Goal: Task Accomplishment & Management: Complete application form

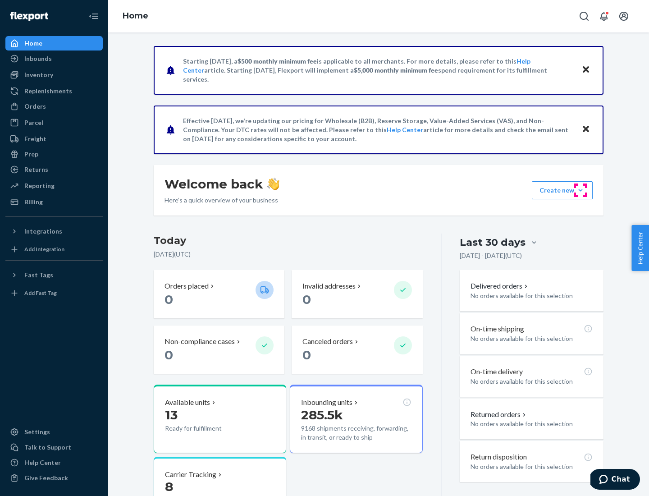
click at [581, 190] on button "Create new Create new inbound Create new order Create new product" at bounding box center [562, 190] width 61 height 18
click at [54, 59] on div "Inbounds" at bounding box center [54, 58] width 96 height 13
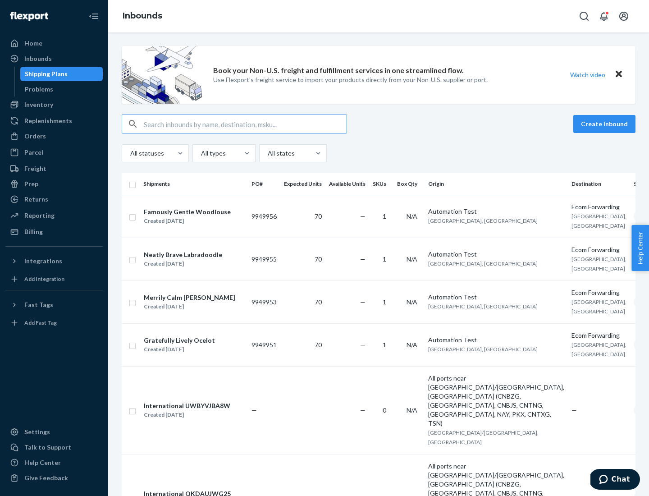
click at [606, 124] on button "Create inbound" at bounding box center [604, 124] width 62 height 18
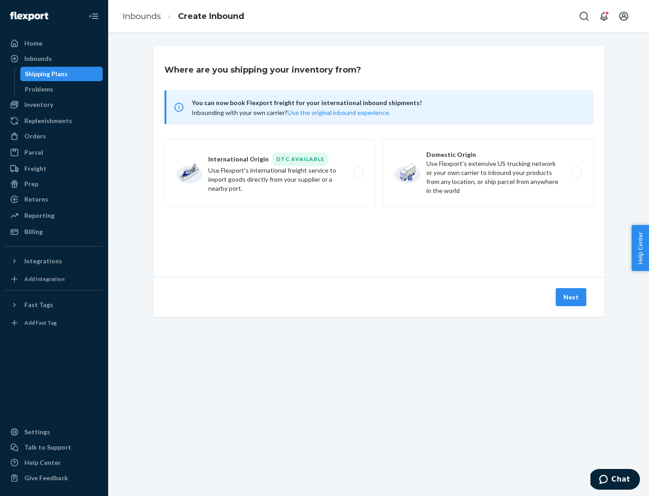
click at [488, 173] on label "Domestic Origin Use Flexport’s extensive US trucking network or your own carrie…" at bounding box center [488, 173] width 211 height 68
click at [576, 173] on input "Domestic Origin Use Flexport’s extensive US trucking network or your own carrie…" at bounding box center [579, 173] width 6 height 6
radio input "true"
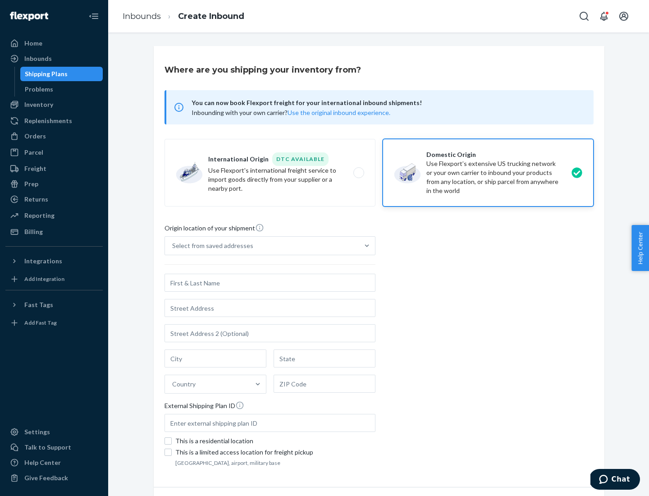
click at [210, 246] on div "Select from saved addresses" at bounding box center [212, 245] width 81 height 9
click at [173, 246] on input "Select from saved addresses" at bounding box center [172, 245] width 1 height 9
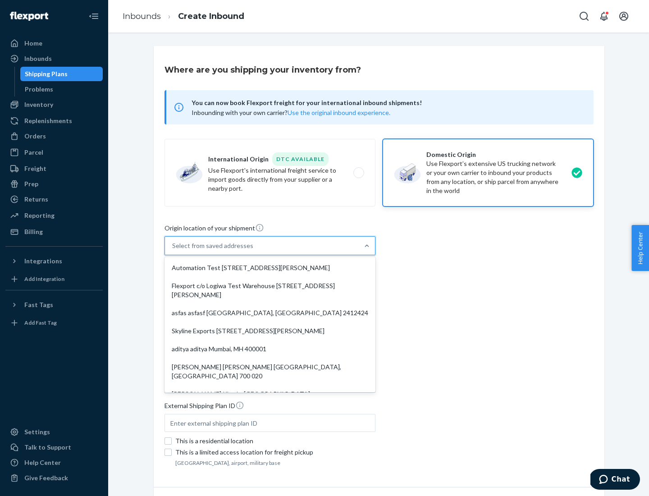
scroll to position [4, 0]
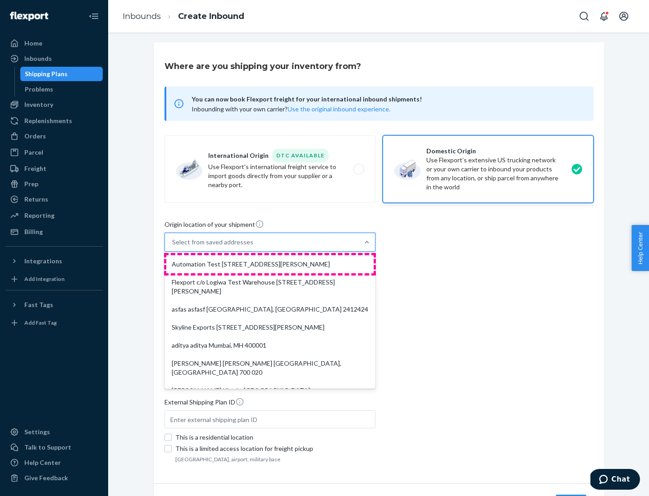
click at [270, 264] on div "Automation Test [STREET_ADDRESS][PERSON_NAME]" at bounding box center [269, 264] width 207 height 18
click at [173, 247] on input "option Automation Test [STREET_ADDRESS][PERSON_NAME]. 9 results available. Use …" at bounding box center [172, 242] width 1 height 9
type input "Automation Test"
type input "9th Floor"
type input "[GEOGRAPHIC_DATA]"
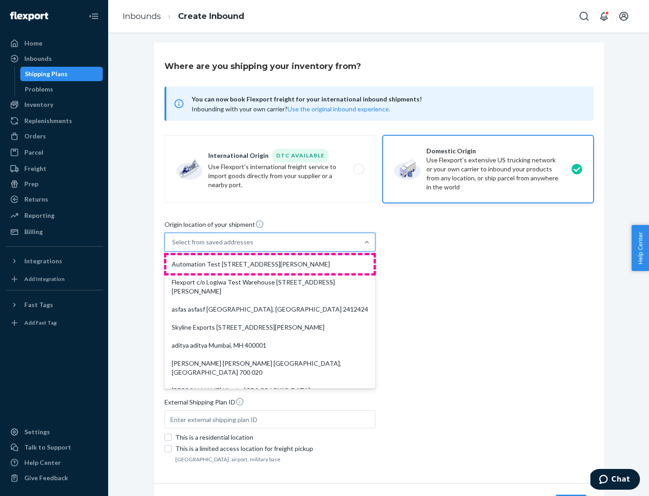
type input "CA"
type input "94104"
type input "[STREET_ADDRESS][PERSON_NAME]"
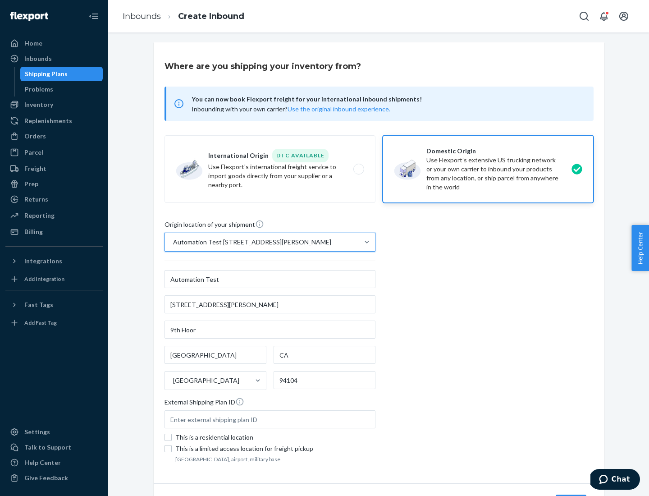
scroll to position [53, 0]
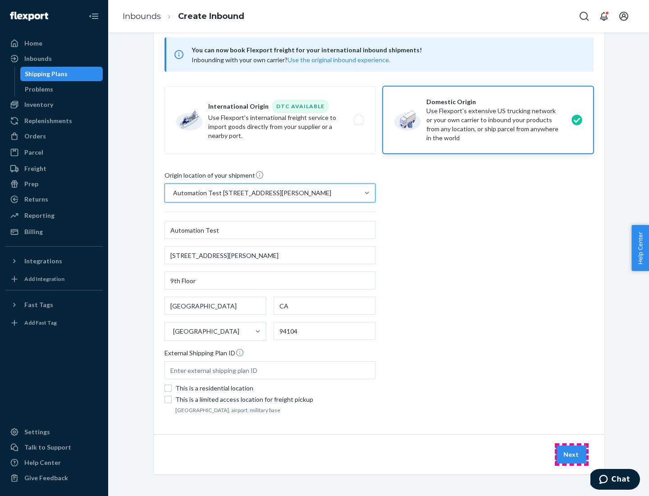
click at [571, 454] on button "Next" at bounding box center [571, 454] width 31 height 18
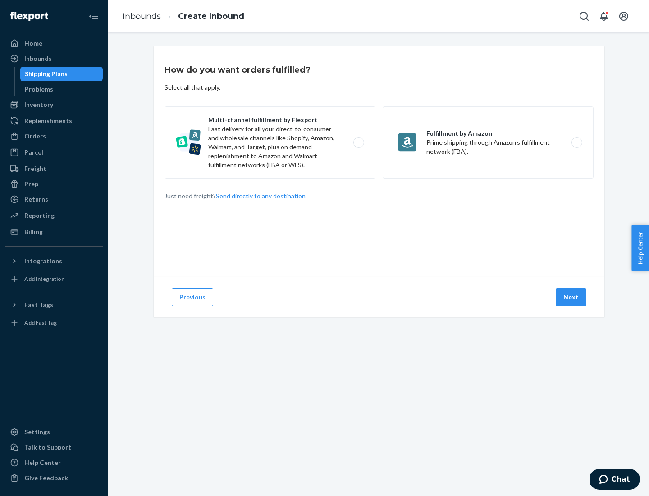
click at [270, 142] on label "Multi-channel fulfillment by Flexport Fast delivery for all your direct-to-cons…" at bounding box center [270, 142] width 211 height 72
click at [358, 142] on input "Multi-channel fulfillment by Flexport Fast delivery for all your direct-to-cons…" at bounding box center [361, 143] width 6 height 6
radio input "true"
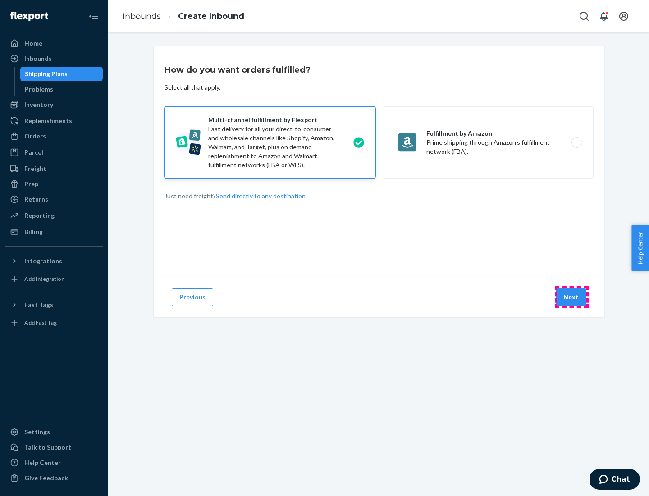
click at [571, 297] on button "Next" at bounding box center [571, 297] width 31 height 18
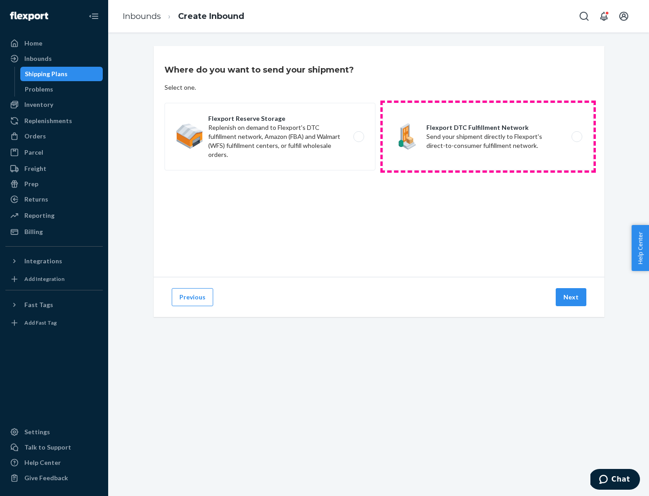
click at [488, 137] on label "Flexport DTC Fulfillment Network Send your shipment directly to Flexport's dire…" at bounding box center [488, 137] width 211 height 68
click at [576, 137] on input "Flexport DTC Fulfillment Network Send your shipment directly to Flexport's dire…" at bounding box center [579, 137] width 6 height 6
radio input "true"
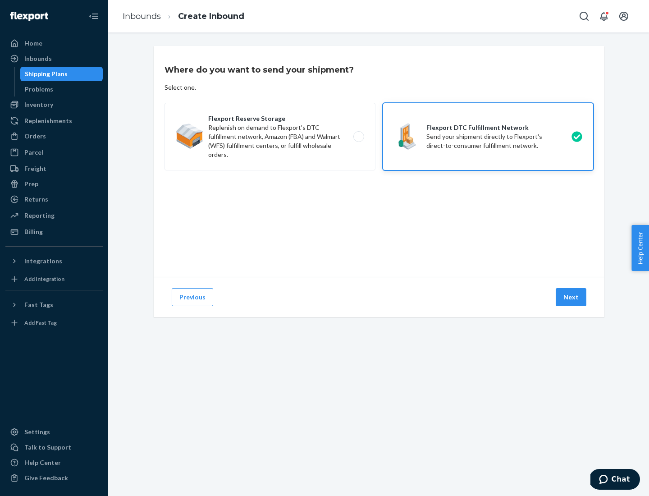
click at [571, 297] on button "Next" at bounding box center [571, 297] width 31 height 18
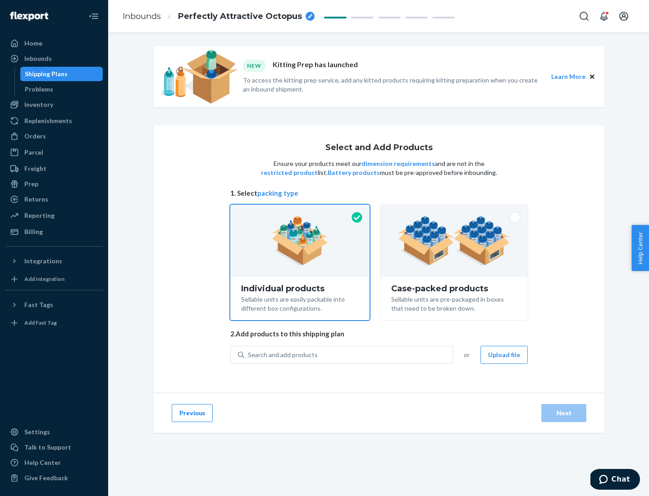
click at [454, 241] on img at bounding box center [454, 241] width 112 height 50
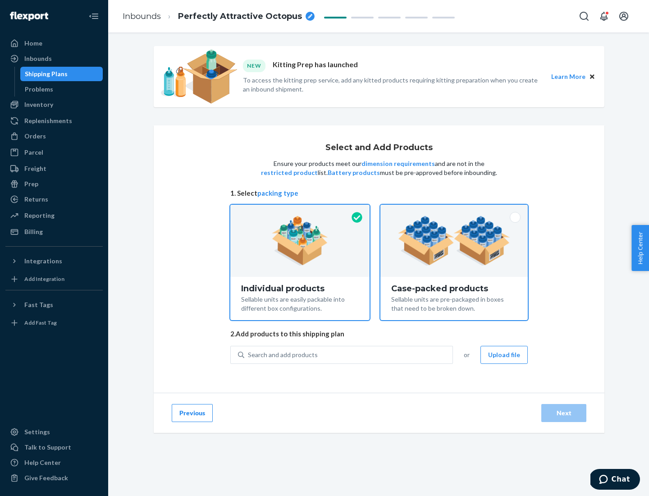
click at [454, 210] on input "Case-packed products Sellable units are pre-packaged in boxes that need to be b…" at bounding box center [454, 208] width 6 height 6
radio input "true"
radio input "false"
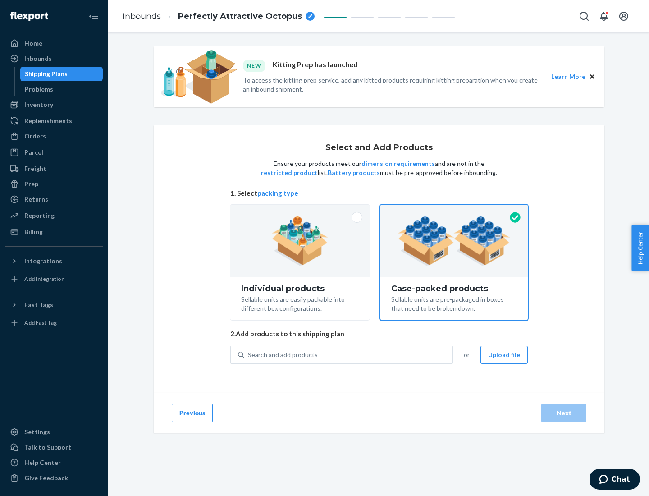
click at [349, 354] on div "Search and add products" at bounding box center [348, 355] width 208 height 16
click at [249, 354] on input "Search and add products" at bounding box center [248, 354] width 1 height 9
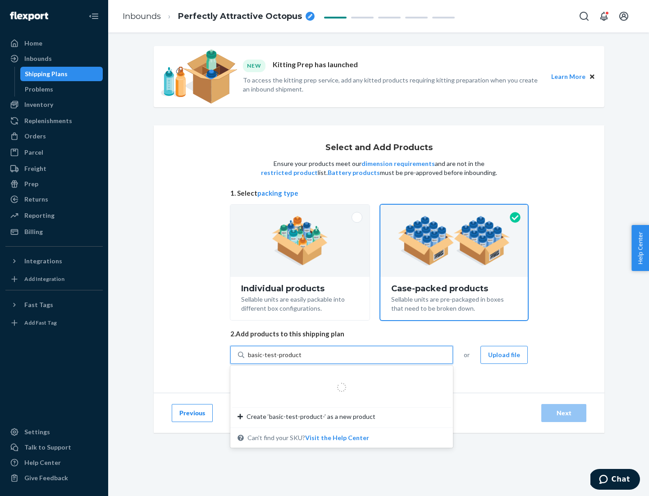
type input "basic-test-product-1"
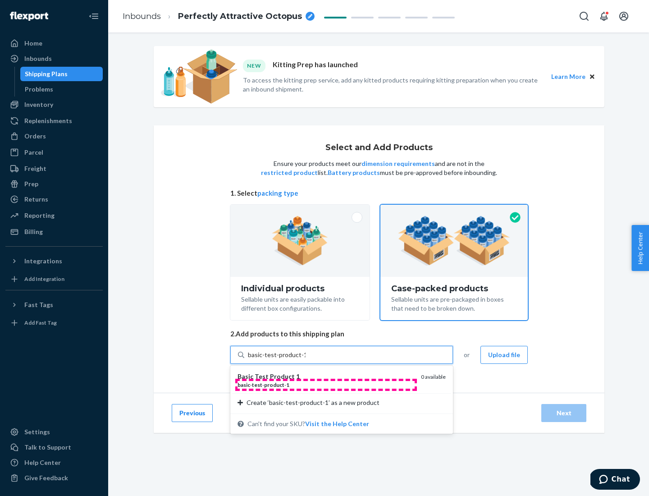
click at [326, 384] on div "basic - test - product - 1" at bounding box center [326, 385] width 176 height 8
click at [306, 359] on input "basic-test-product-1" at bounding box center [277, 354] width 58 height 9
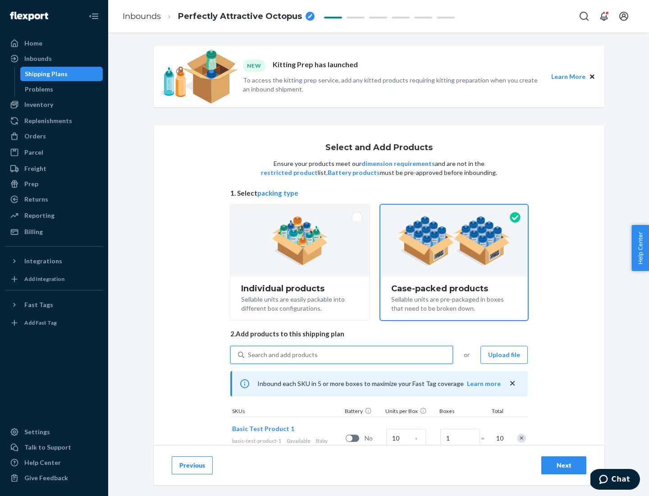
scroll to position [32, 0]
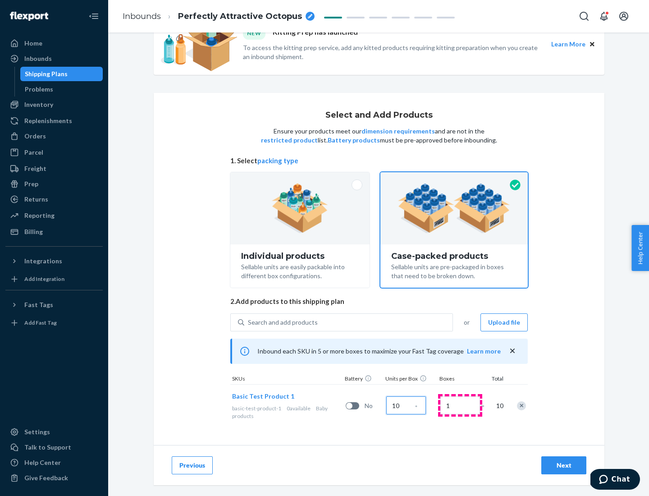
type input "10"
type input "7"
click at [564, 465] on div "Next" at bounding box center [564, 465] width 30 height 9
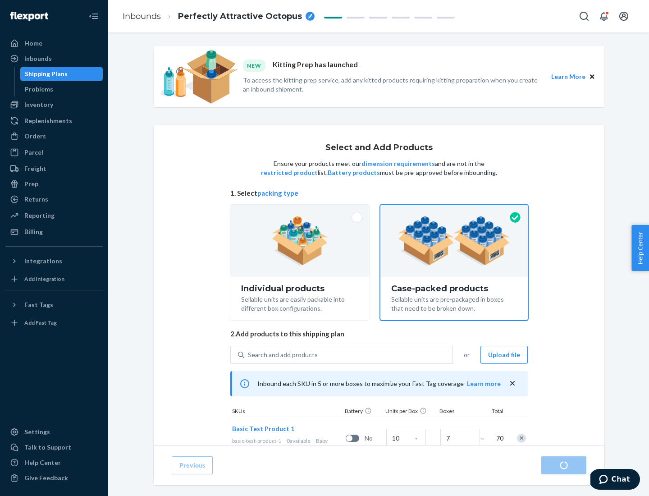
radio input "true"
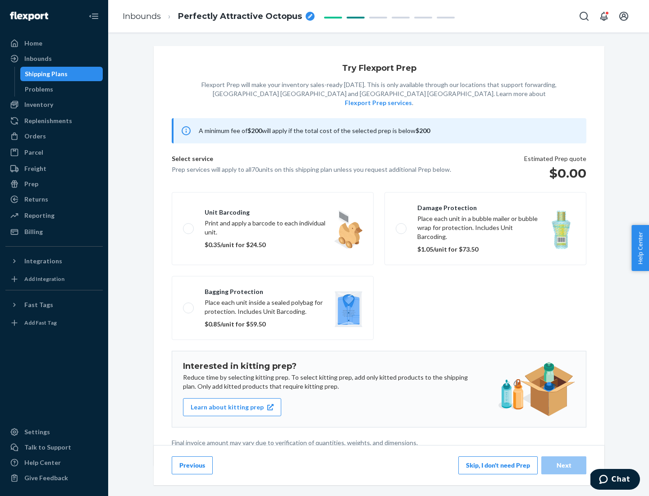
scroll to position [2, 0]
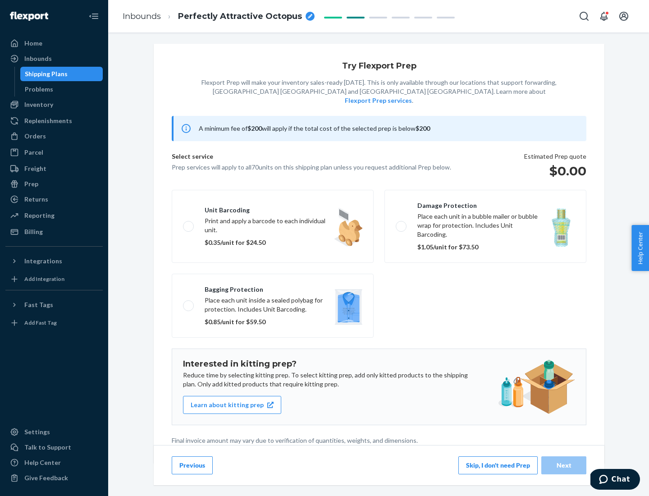
click at [273, 287] on label "Bagging protection Place each unit inside a sealed polybag for protection. Incl…" at bounding box center [273, 306] width 202 height 64
click at [189, 302] on input "Bagging protection Place each unit inside a sealed polybag for protection. Incl…" at bounding box center [186, 305] width 6 height 6
checkbox input "true"
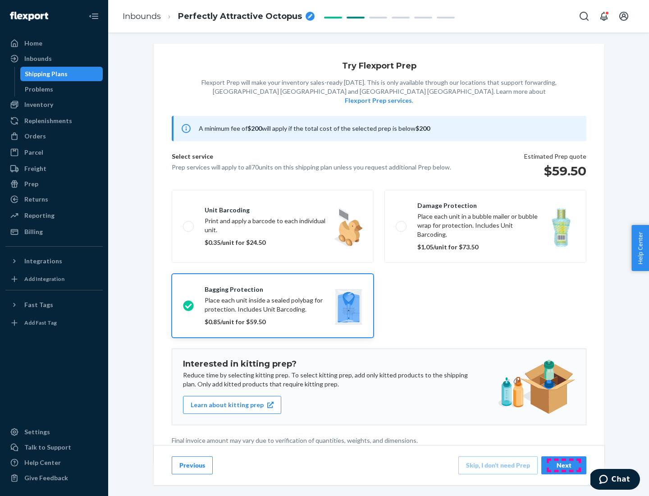
click at [564, 465] on div "Next" at bounding box center [564, 465] width 30 height 9
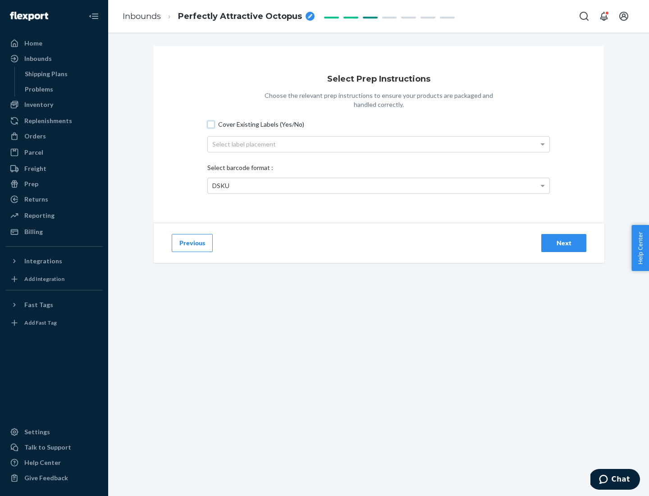
click at [211, 124] on input "Cover Existing Labels (Yes/No)" at bounding box center [210, 124] width 7 height 7
checkbox input "true"
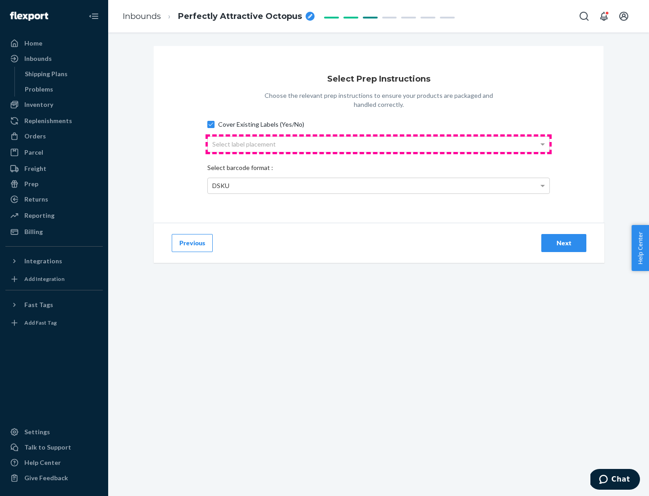
click at [379, 144] on div "Select label placement" at bounding box center [379, 144] width 342 height 15
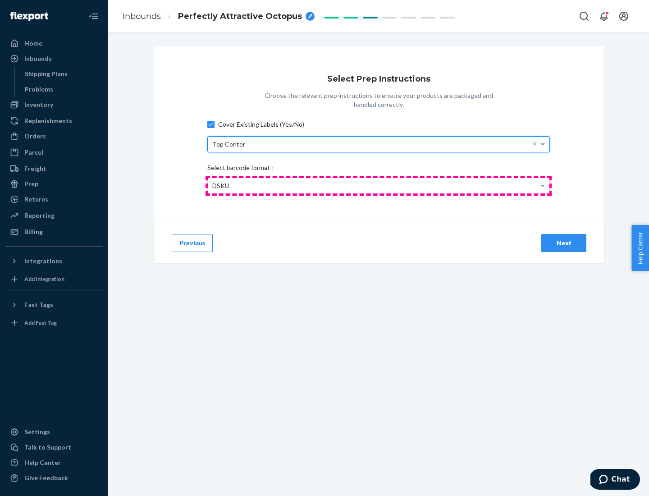
click at [379, 185] on div "DSKU" at bounding box center [379, 185] width 342 height 15
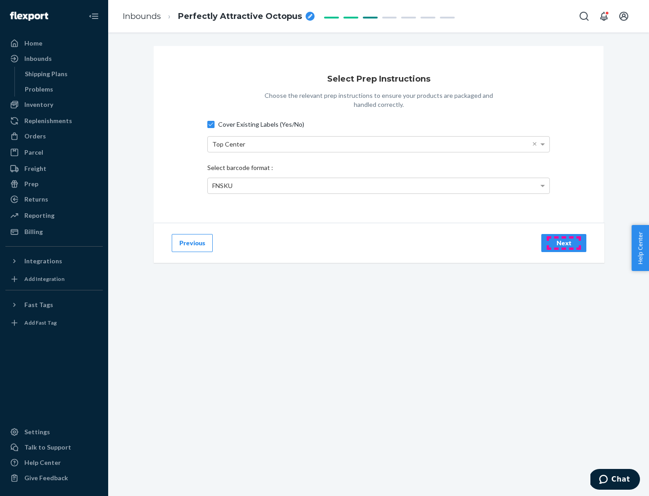
click at [564, 242] on div "Next" at bounding box center [564, 242] width 30 height 9
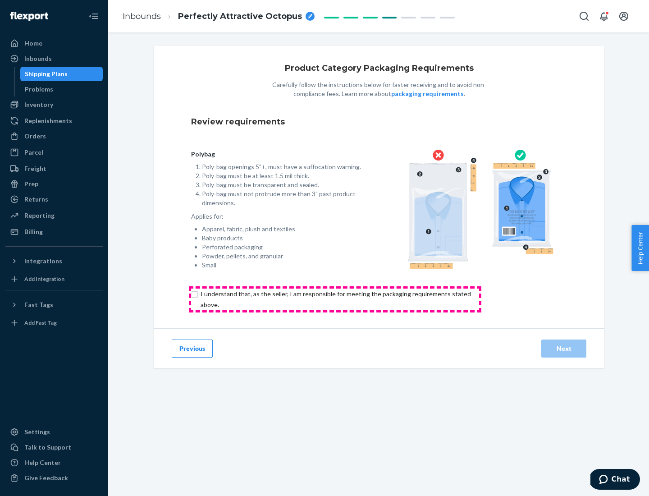
click at [335, 299] on input "checkbox" at bounding box center [341, 299] width 300 height 22
checkbox input "true"
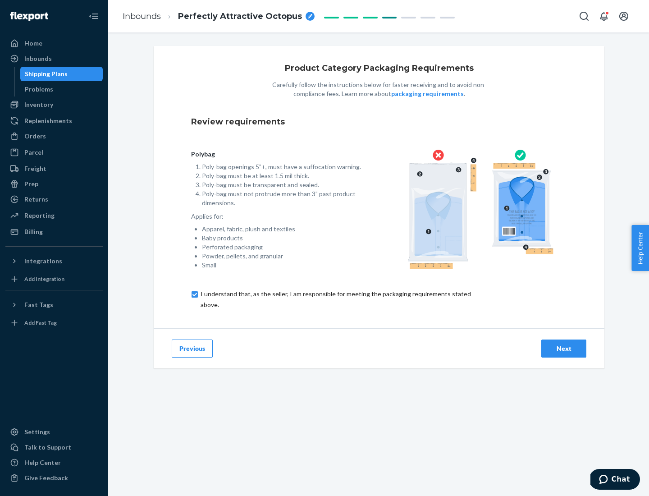
click at [564, 348] on div "Next" at bounding box center [564, 348] width 30 height 9
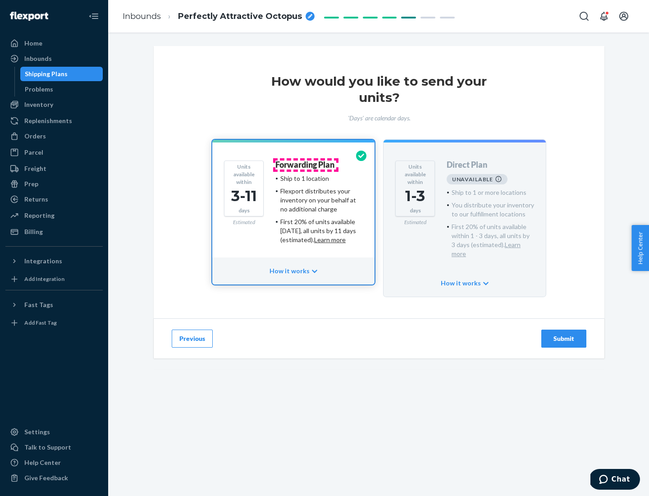
click at [306, 165] on h4 "Forwarding Plan" at bounding box center [304, 164] width 59 height 9
click at [564, 334] on div "Submit" at bounding box center [564, 338] width 30 height 9
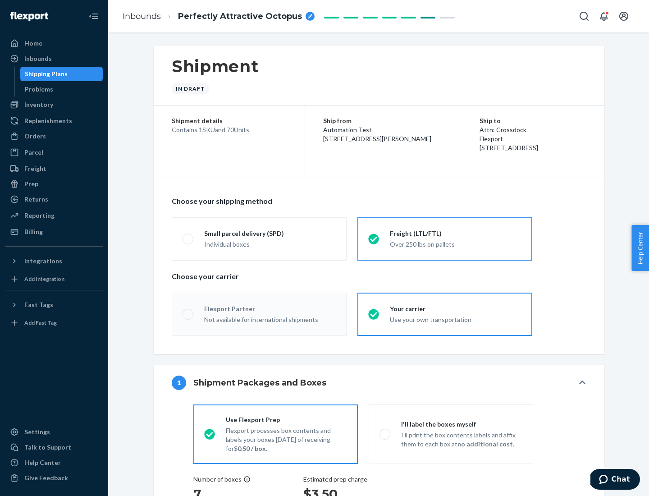
radio input "true"
radio input "false"
radio input "true"
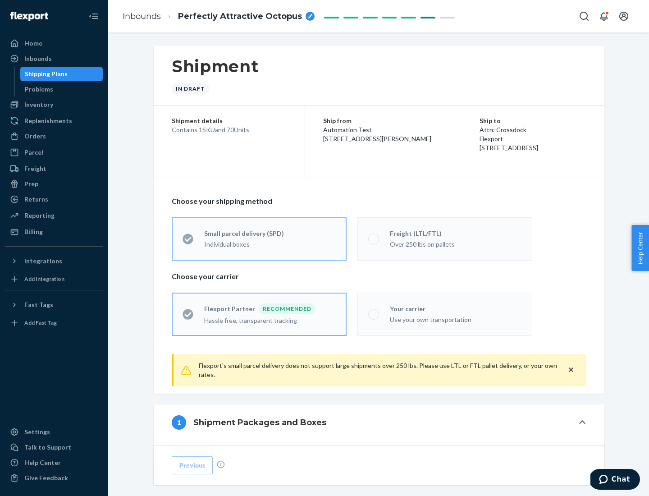
click at [445, 238] on div "Over 250 lbs on pallets" at bounding box center [456, 243] width 132 height 11
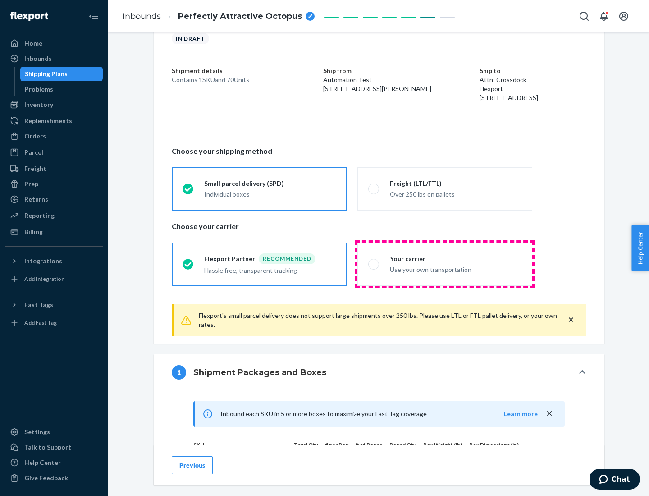
click at [445, 264] on div "Use your own transportation" at bounding box center [456, 268] width 132 height 11
click at [374, 264] on input "Your carrier Use your own transportation" at bounding box center [371, 264] width 6 height 6
radio input "true"
radio input "false"
